Goal: Register for event/course

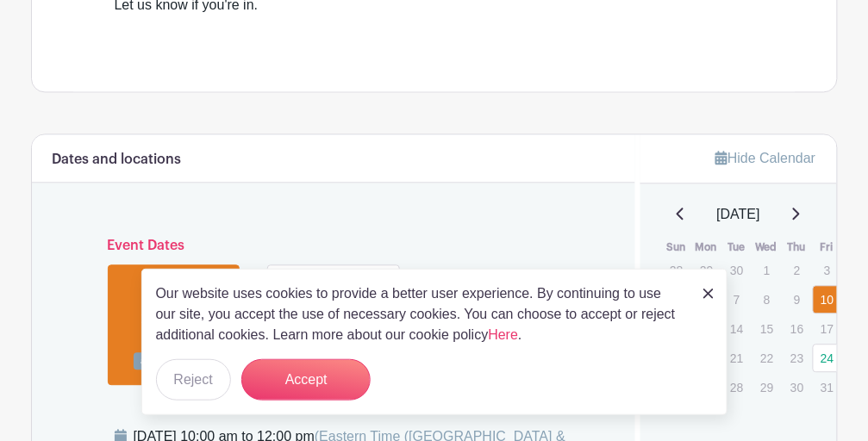
scroll to position [689, 0]
click at [184, 384] on button "Reject" at bounding box center [193, 379] width 75 height 41
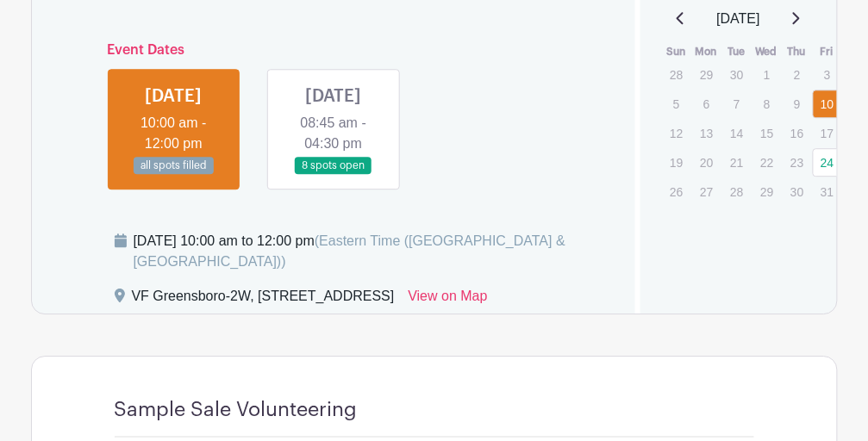
scroll to position [761, 0]
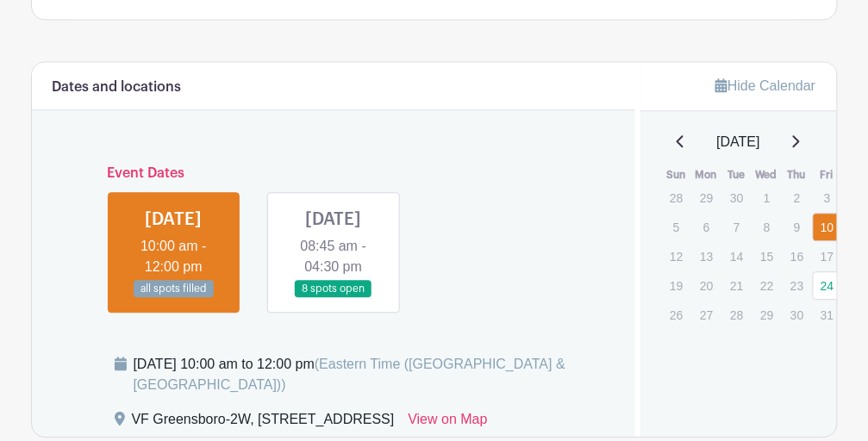
click at [334, 298] on link at bounding box center [334, 298] width 0 height 0
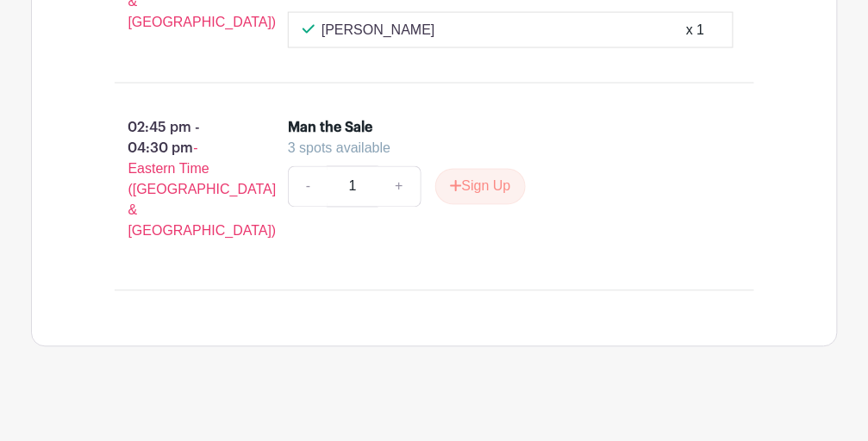
scroll to position [1910, 0]
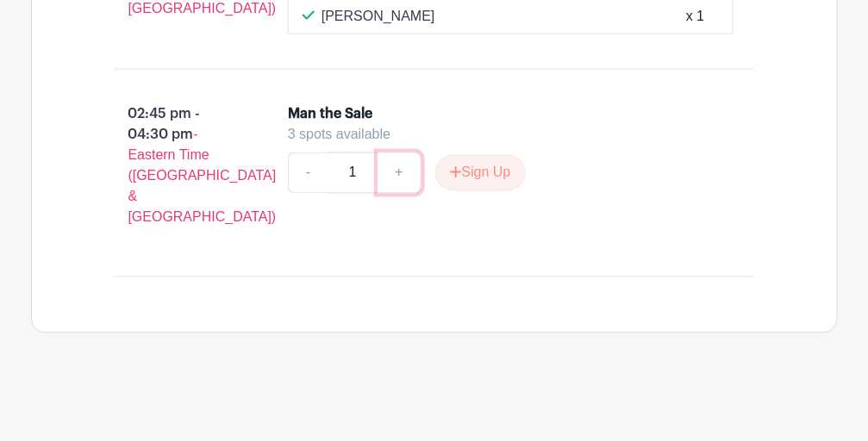
click at [393, 194] on link "+" at bounding box center [398, 173] width 43 height 41
click at [306, 194] on link "-" at bounding box center [308, 173] width 40 height 41
type input "1"
click at [483, 191] on button "Sign Up" at bounding box center [480, 173] width 90 height 36
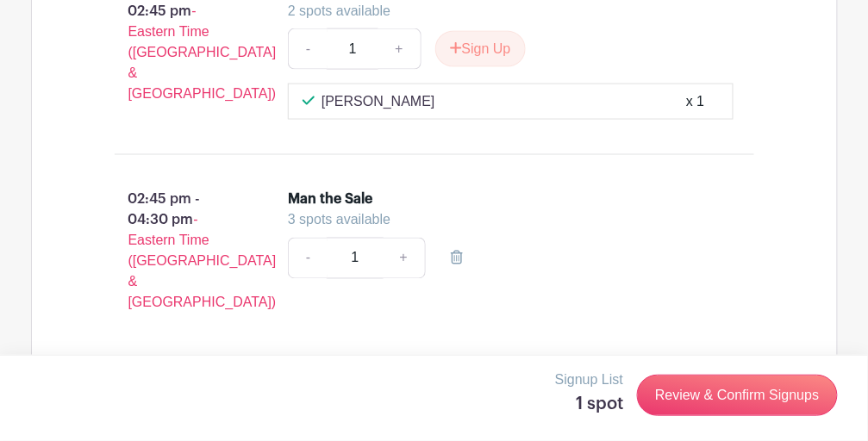
scroll to position [1919, 0]
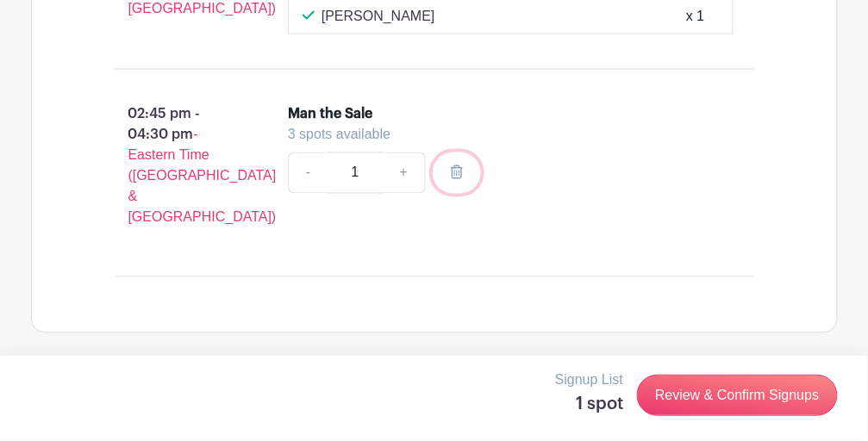
click at [458, 179] on icon at bounding box center [457, 172] width 12 height 14
